Goal: Information Seeking & Learning: Find specific fact

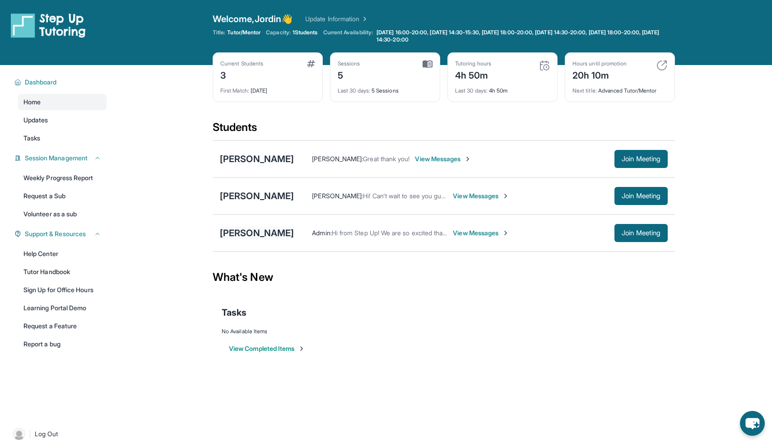
click at [234, 231] on div "[PERSON_NAME]" at bounding box center [257, 233] width 74 height 13
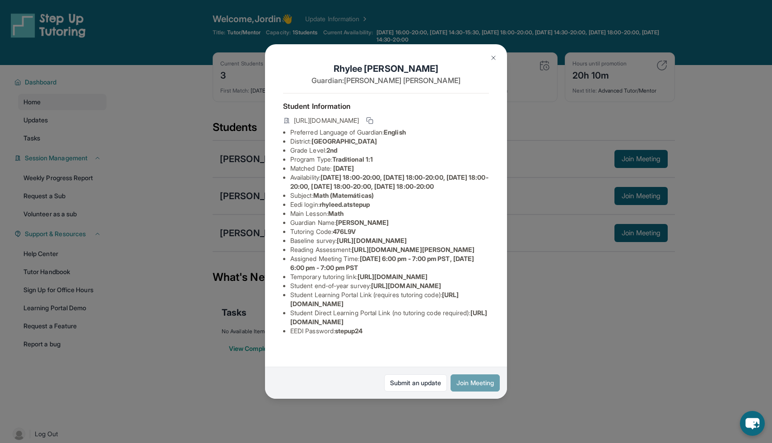
click at [483, 387] on button "Join Meeting" at bounding box center [475, 382] width 49 height 17
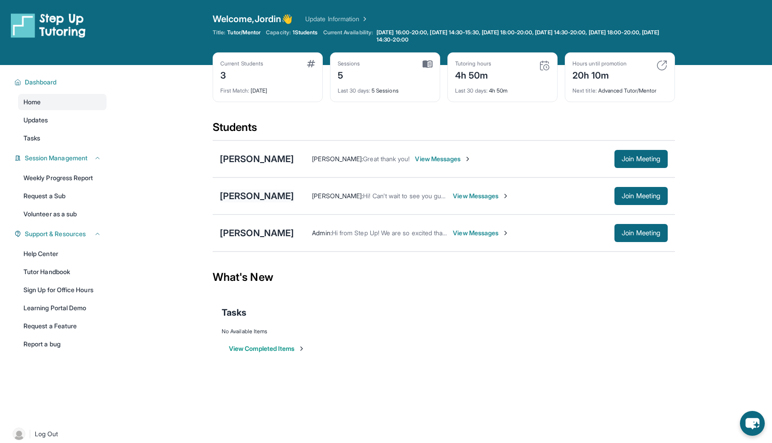
click at [226, 197] on div "[PERSON_NAME]" at bounding box center [257, 196] width 74 height 13
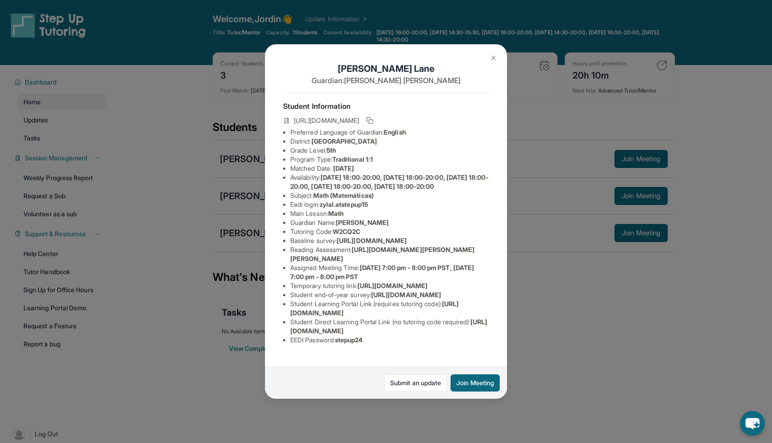
scroll to position [53, 0]
click at [475, 379] on button "Join Meeting" at bounding box center [475, 382] width 49 height 17
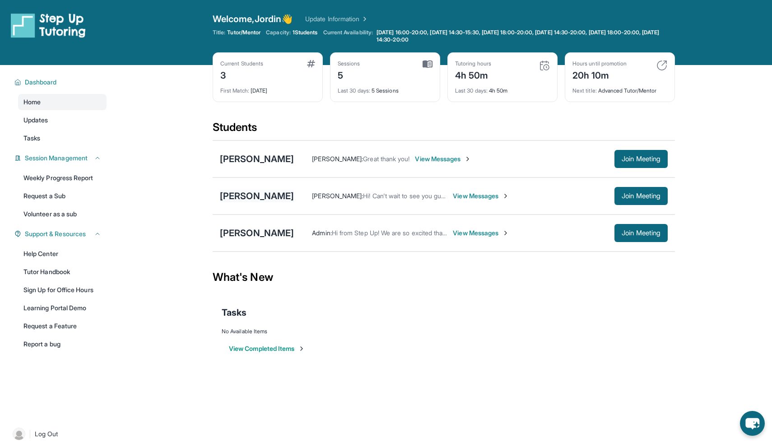
click at [238, 200] on div "[PERSON_NAME]" at bounding box center [257, 196] width 74 height 13
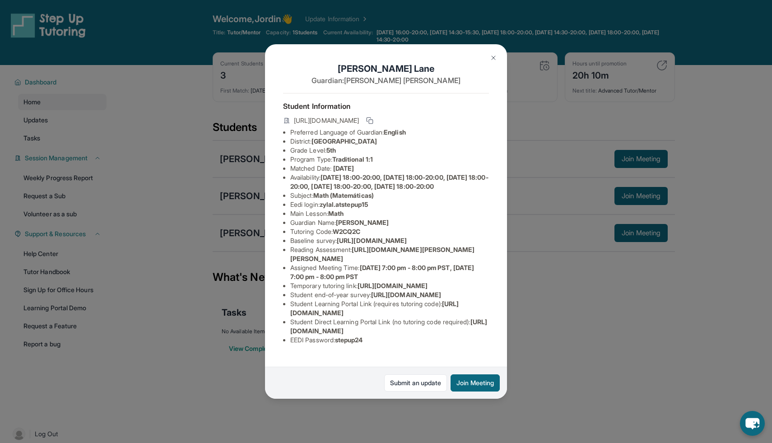
scroll to position [42, 0]
click at [492, 59] on img at bounding box center [493, 57] width 7 height 7
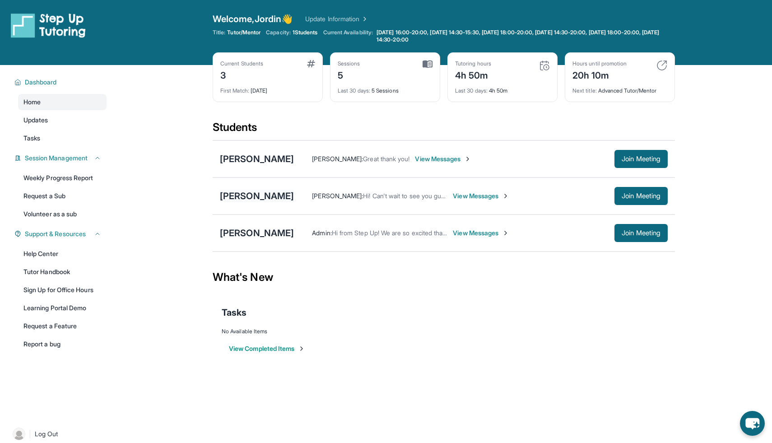
click at [246, 195] on div "[PERSON_NAME]" at bounding box center [257, 196] width 74 height 13
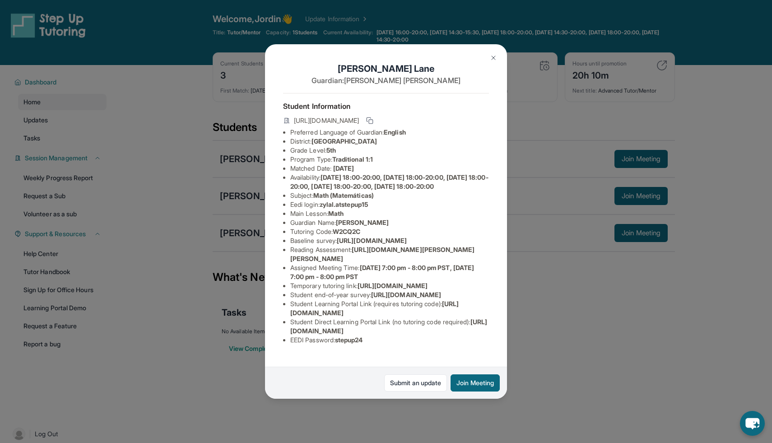
drag, startPoint x: 322, startPoint y: 215, endPoint x: 385, endPoint y: 214, distance: 62.8
click at [385, 209] on li "Eedi login : zylal.atstepup15" at bounding box center [389, 204] width 199 height 9
drag, startPoint x: 376, startPoint y: 213, endPoint x: 324, endPoint y: 216, distance: 52.5
click at [324, 209] on li "Eedi login : zylal.atstepup15" at bounding box center [389, 204] width 199 height 9
copy span "zylal.atstepup15"
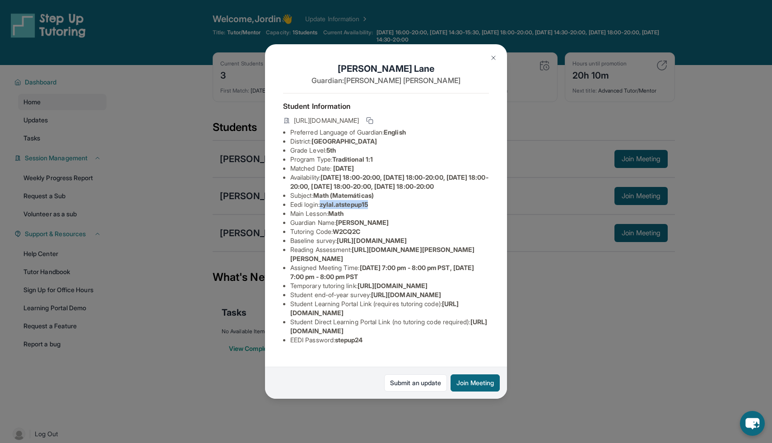
scroll to position [89, 0]
drag, startPoint x: 342, startPoint y: 351, endPoint x: 359, endPoint y: 354, distance: 17.0
click at [359, 344] on span "stepup24" at bounding box center [349, 340] width 28 height 8
click at [341, 344] on span "stepup24" at bounding box center [349, 340] width 28 height 8
drag, startPoint x: 340, startPoint y: 350, endPoint x: 374, endPoint y: 351, distance: 33.5
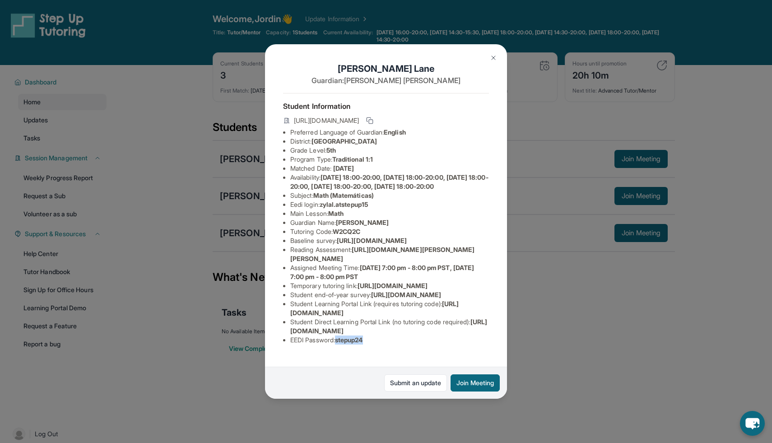
click at [374, 345] on li "EEDI Password : stepup24" at bounding box center [389, 340] width 199 height 9
copy span "stepup24"
click at [252, 239] on div "[PERSON_NAME] Guardian: [PERSON_NAME] Student Information [URL][DOMAIN_NAME] Pr…" at bounding box center [386, 221] width 772 height 443
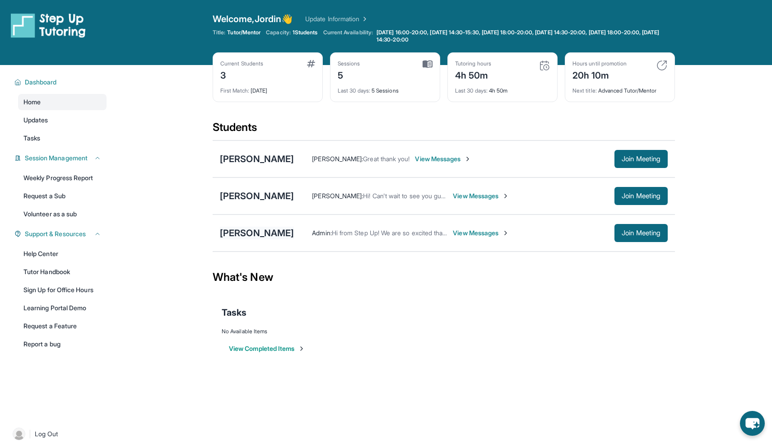
click at [256, 230] on div "[PERSON_NAME]" at bounding box center [257, 233] width 74 height 13
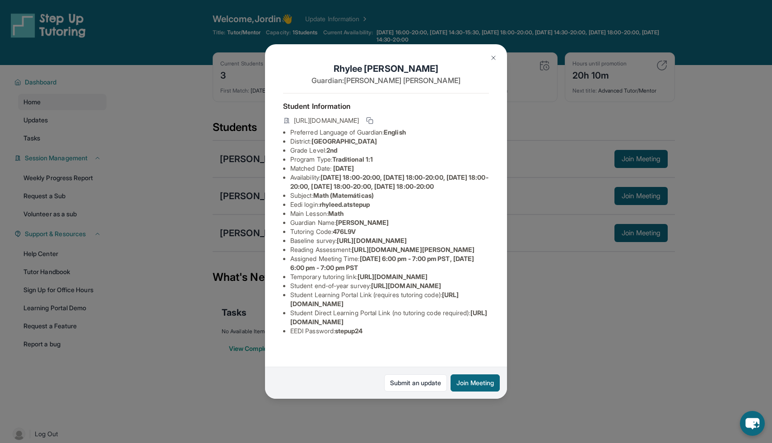
scroll to position [79, 0]
click at [233, 348] on div "[PERSON_NAME] Guardian: [PERSON_NAME] Student Information [URL][DOMAIN_NAME] Pr…" at bounding box center [386, 221] width 772 height 443
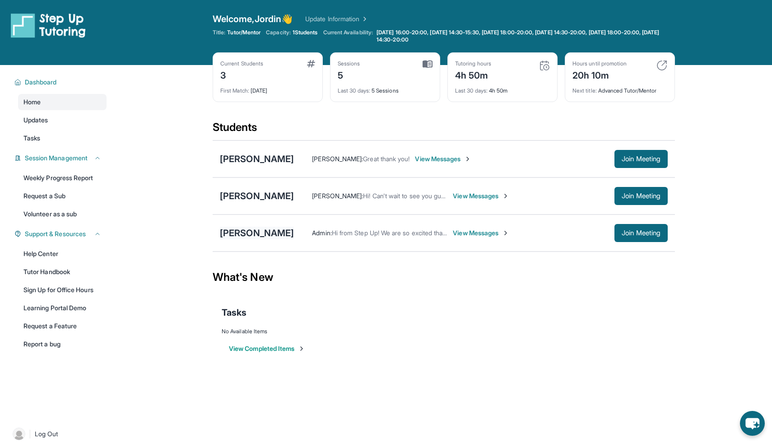
click at [248, 229] on div "[PERSON_NAME]" at bounding box center [257, 233] width 74 height 13
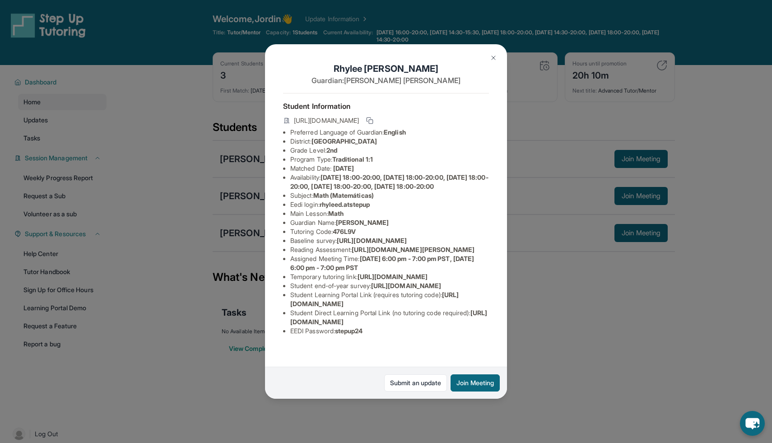
scroll to position [9, 0]
drag, startPoint x: 323, startPoint y: 204, endPoint x: 385, endPoint y: 204, distance: 61.9
click at [385, 204] on li "Eedi login : rhyleed.atstepup" at bounding box center [389, 204] width 199 height 9
copy span "rhyleed.atstepup"
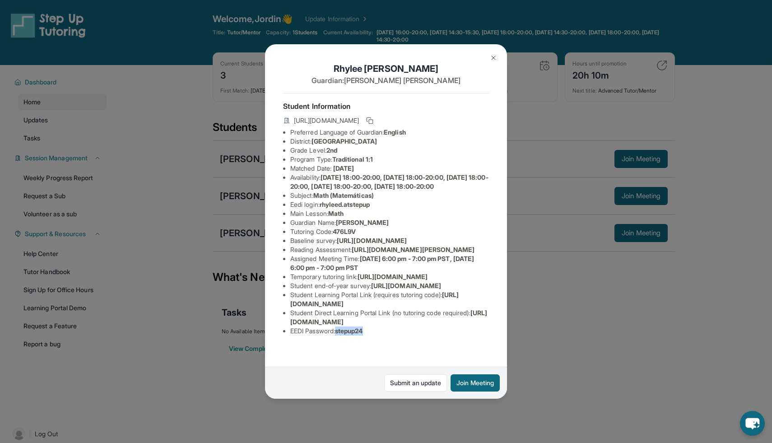
drag, startPoint x: 341, startPoint y: 350, endPoint x: 376, endPoint y: 352, distance: 35.3
click at [376, 336] on li "EEDI Password : stepup24" at bounding box center [389, 331] width 199 height 9
copy span "stepup24"
click at [491, 55] on img at bounding box center [493, 57] width 7 height 7
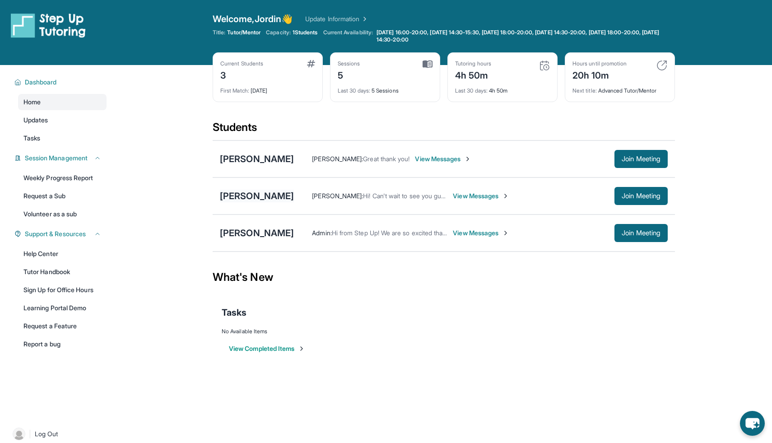
click at [238, 193] on div "[PERSON_NAME]" at bounding box center [257, 196] width 74 height 13
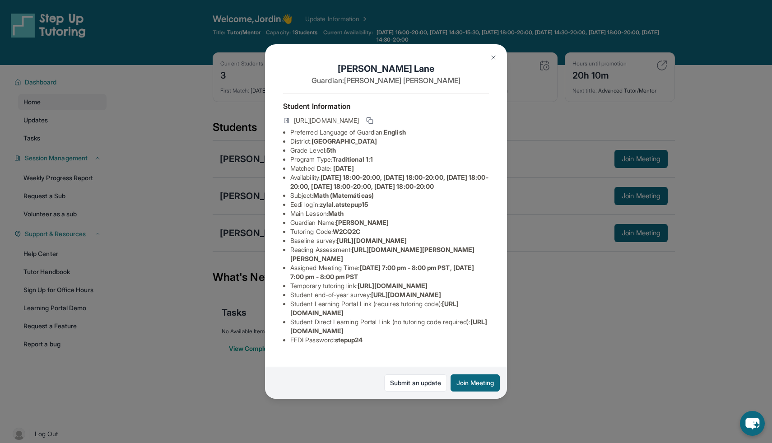
scroll to position [89, 0]
drag, startPoint x: 340, startPoint y: 351, endPoint x: 397, endPoint y: 354, distance: 56.5
click at [397, 345] on li "EEDI Password : stepup24" at bounding box center [389, 340] width 199 height 9
copy span "stepup24"
